Goal: Information Seeking & Learning: Learn about a topic

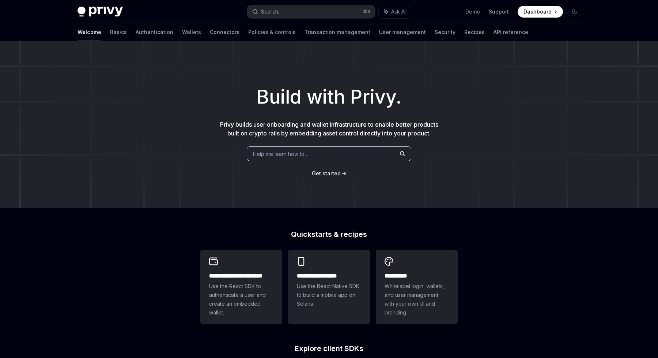
click at [354, 150] on div "Help me learn how to…" at bounding box center [329, 153] width 165 height 15
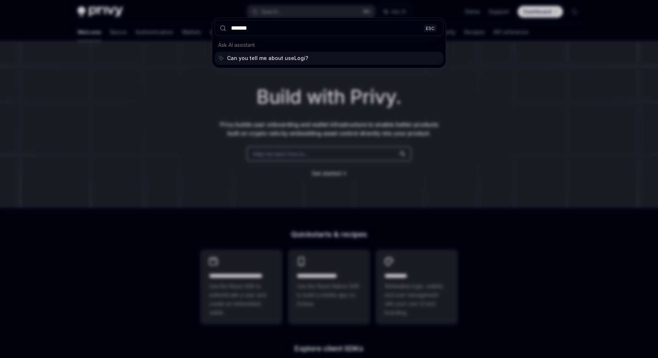
type input "********"
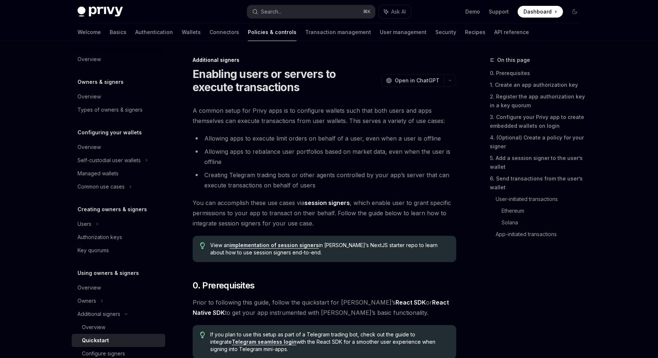
type textarea "*"
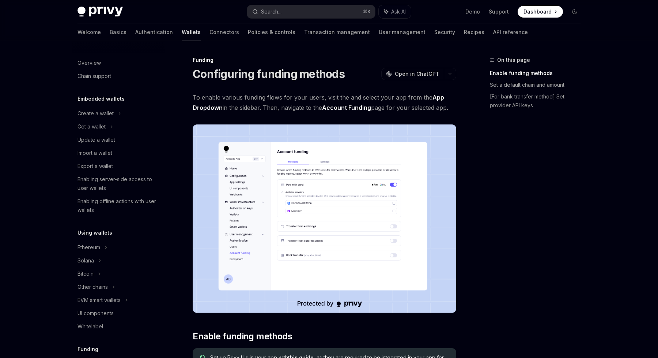
scroll to position [191, 0]
